Goal: Transaction & Acquisition: Complete application form

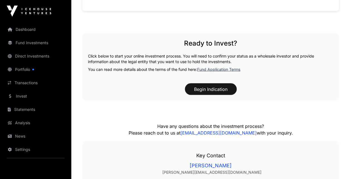
scroll to position [474, 0]
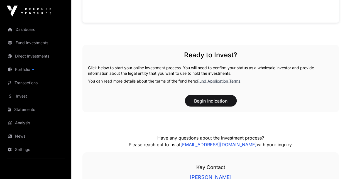
click at [218, 77] on div "Ready to Invest? Click below to start your online investment process. You will …" at bounding box center [210, 78] width 257 height 67
click at [216, 81] on link "Fund Application Terms" at bounding box center [218, 81] width 43 height 5
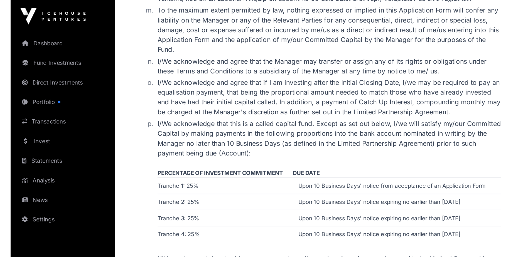
scroll to position [1067, 0]
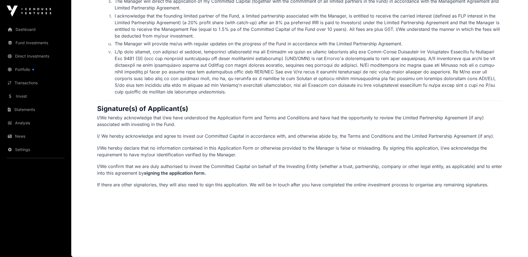
click at [15, 28] on link "Dashboard" at bounding box center [35, 29] width 62 height 12
